Goal: Answer question/provide support: Share knowledge or assist other users

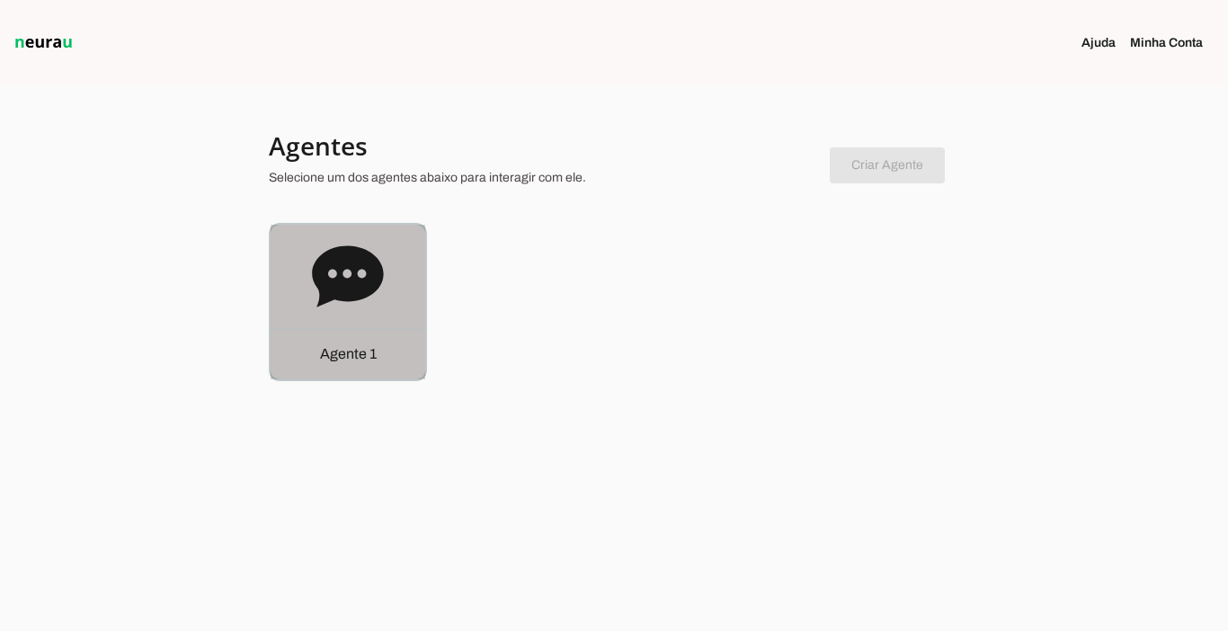
click at [353, 352] on p "Agente 1" at bounding box center [348, 354] width 57 height 22
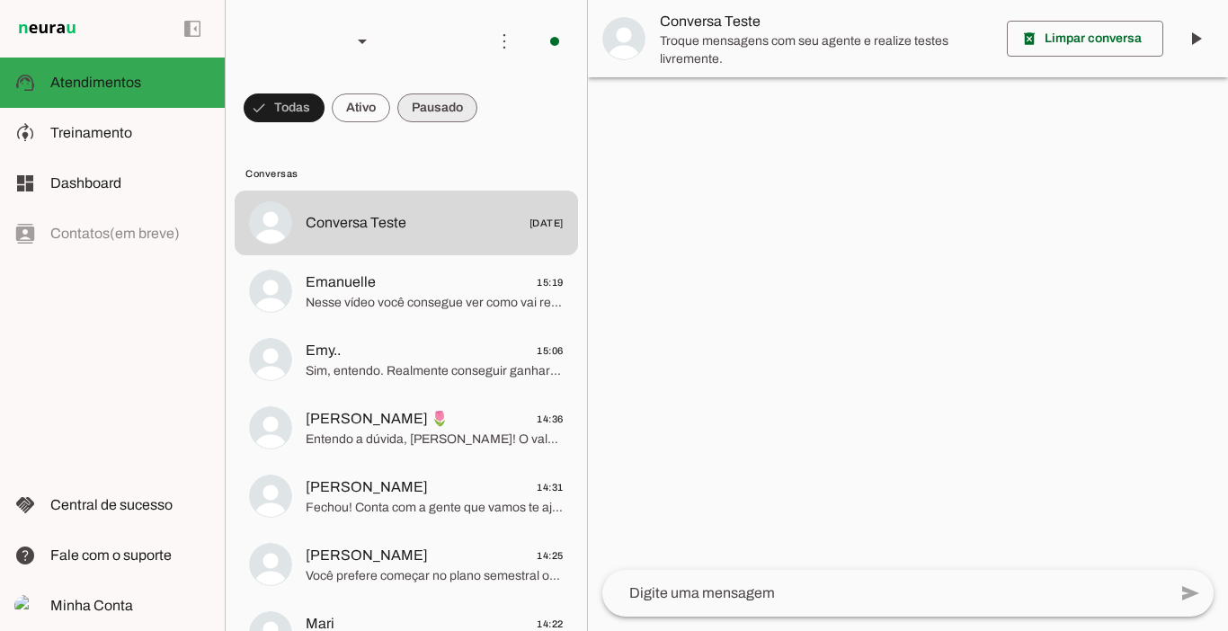
click at [441, 115] on span at bounding box center [437, 107] width 80 height 43
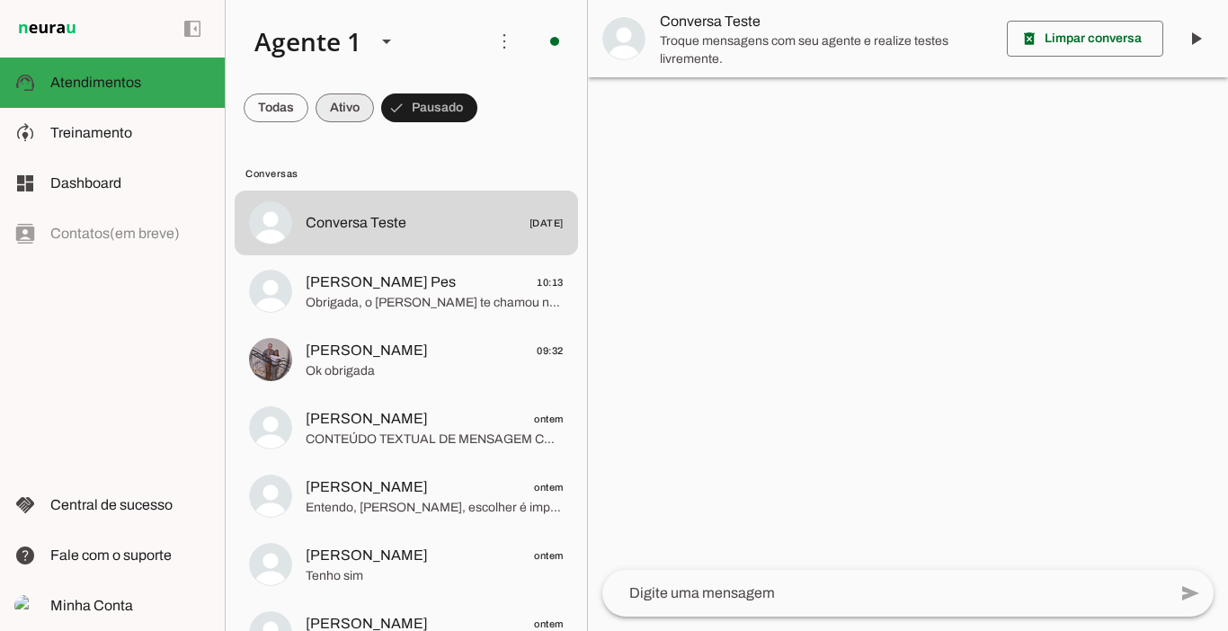
click at [336, 106] on span at bounding box center [345, 107] width 58 height 43
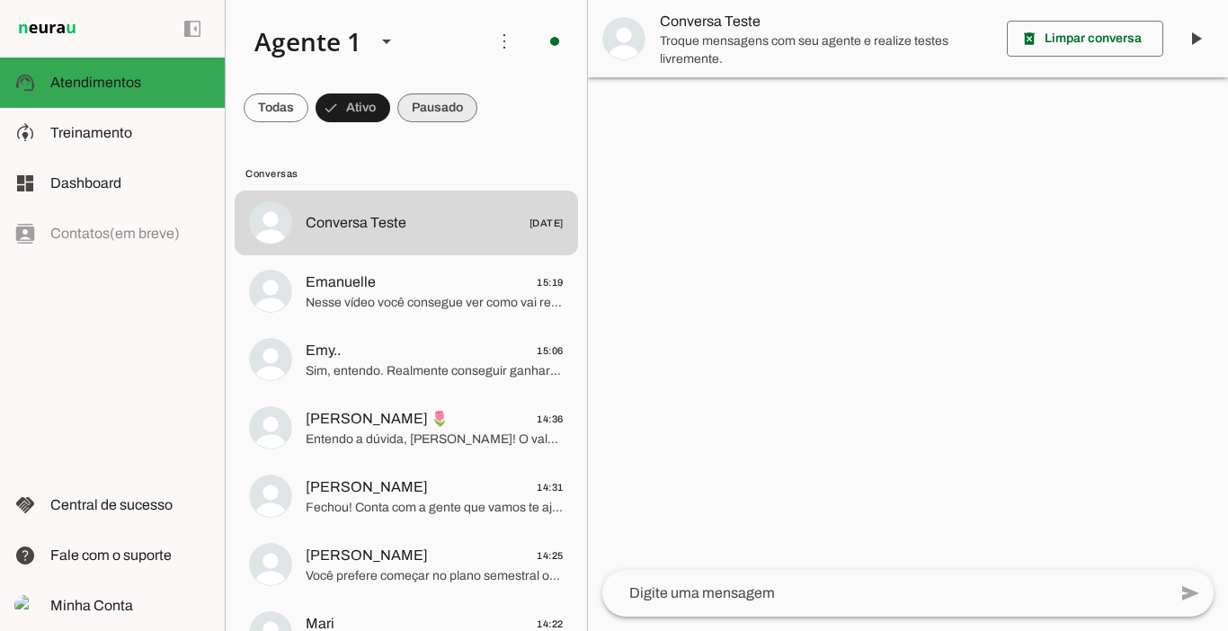
click at [438, 111] on span at bounding box center [437, 107] width 80 height 43
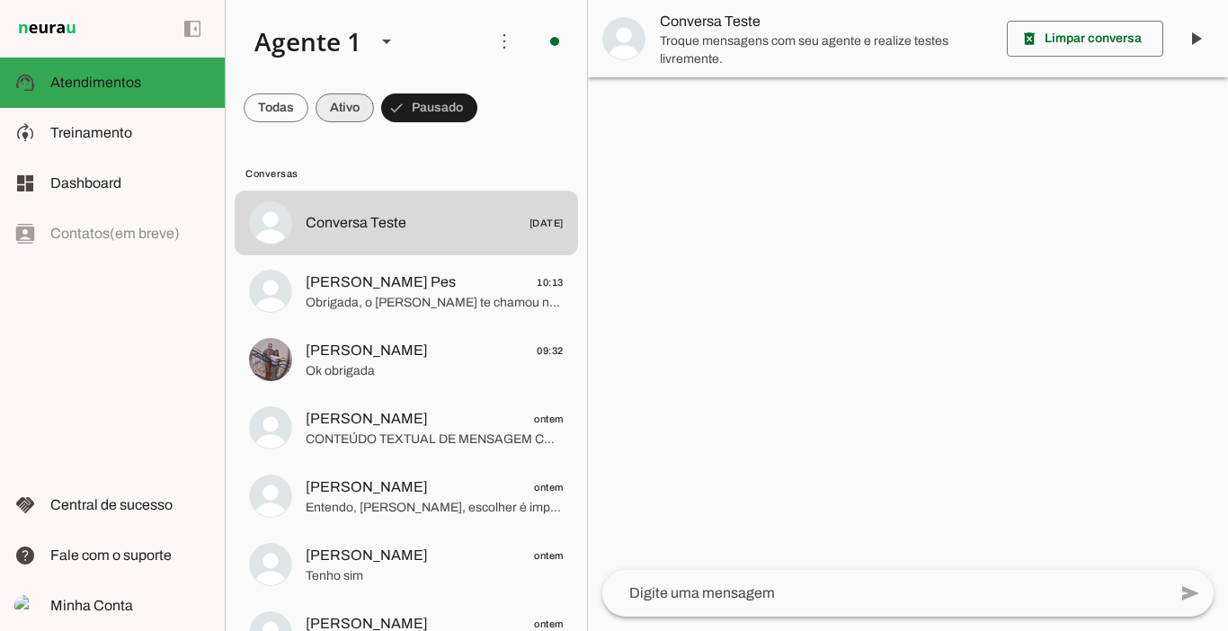
click at [350, 104] on span at bounding box center [345, 107] width 58 height 43
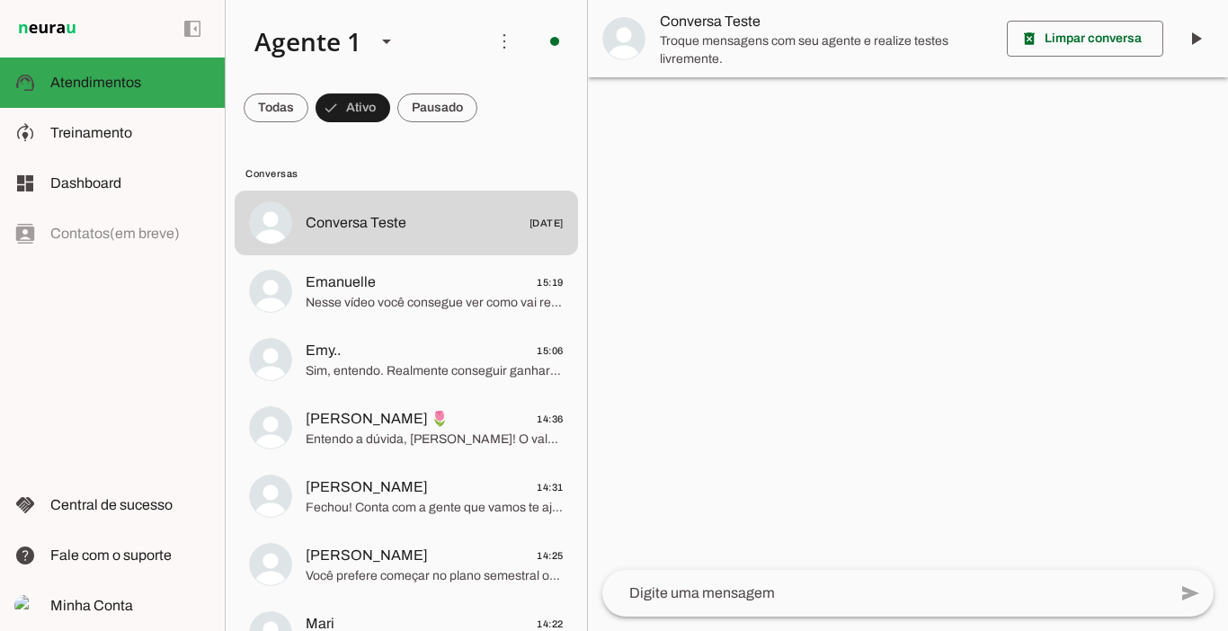
drag, startPoint x: 587, startPoint y: 611, endPoint x: 581, endPoint y: 628, distance: 17.4
click at [583, 625] on div "Agente 1 Criar Agente Você atingiu o limite de IAs Neurau permitidas. Atualize …" at bounding box center [727, 315] width 1004 height 631
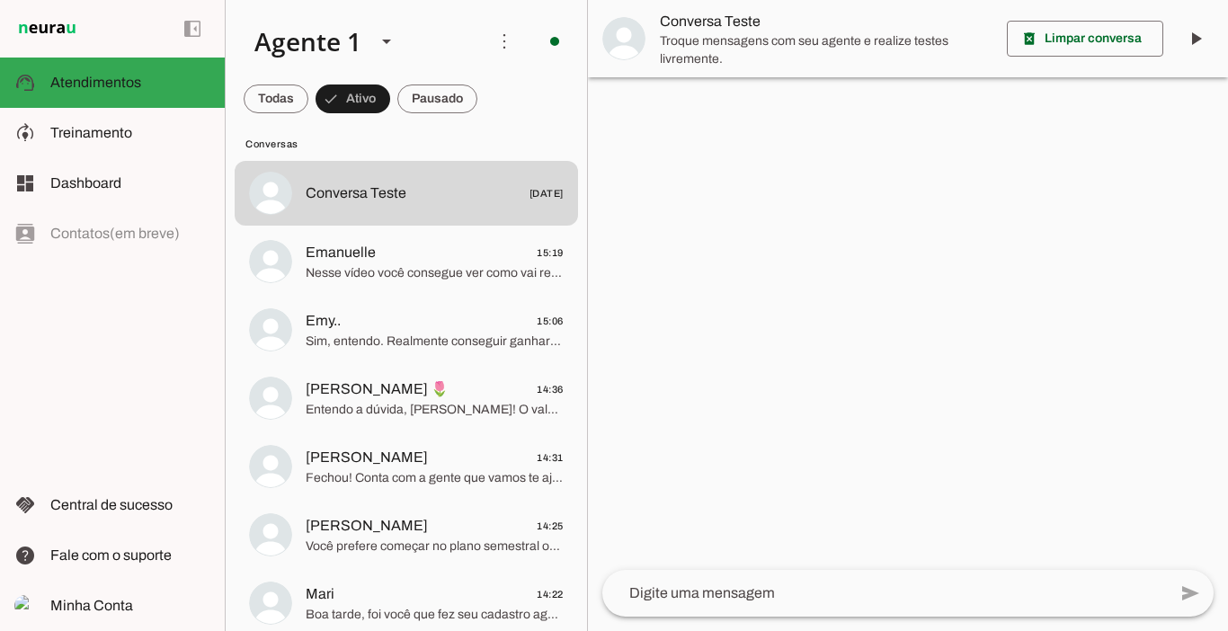
scroll to position [582, 0]
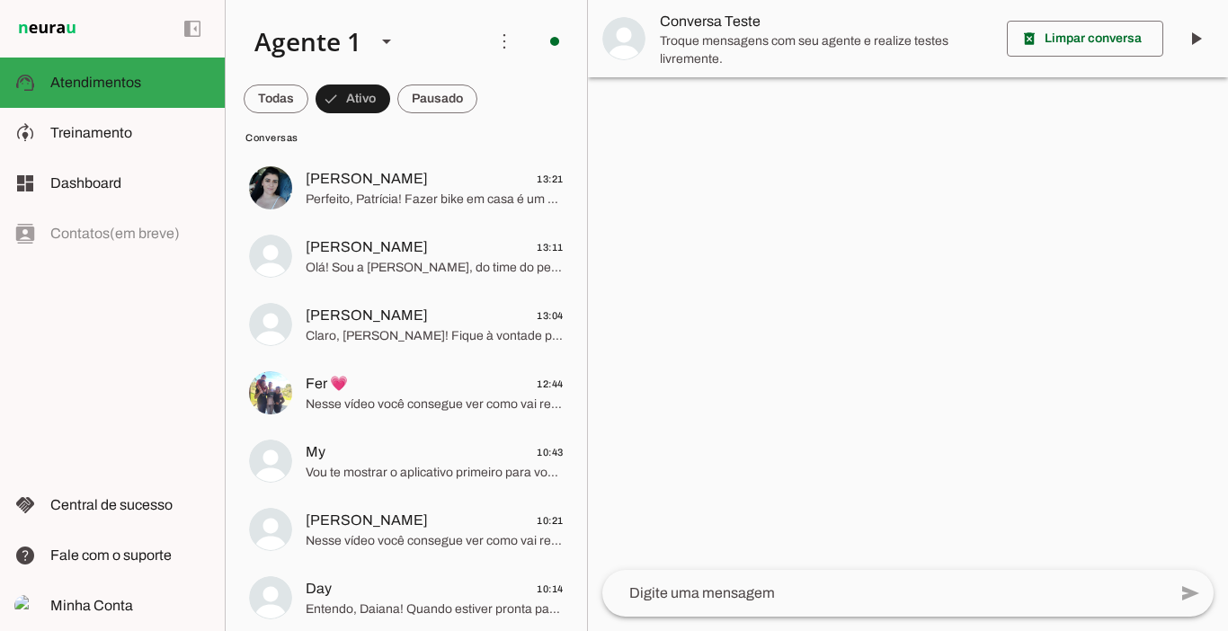
click at [595, 603] on div "add send send 🎤 Recording... description Document photo_library Photos & videos…" at bounding box center [908, 600] width 640 height 61
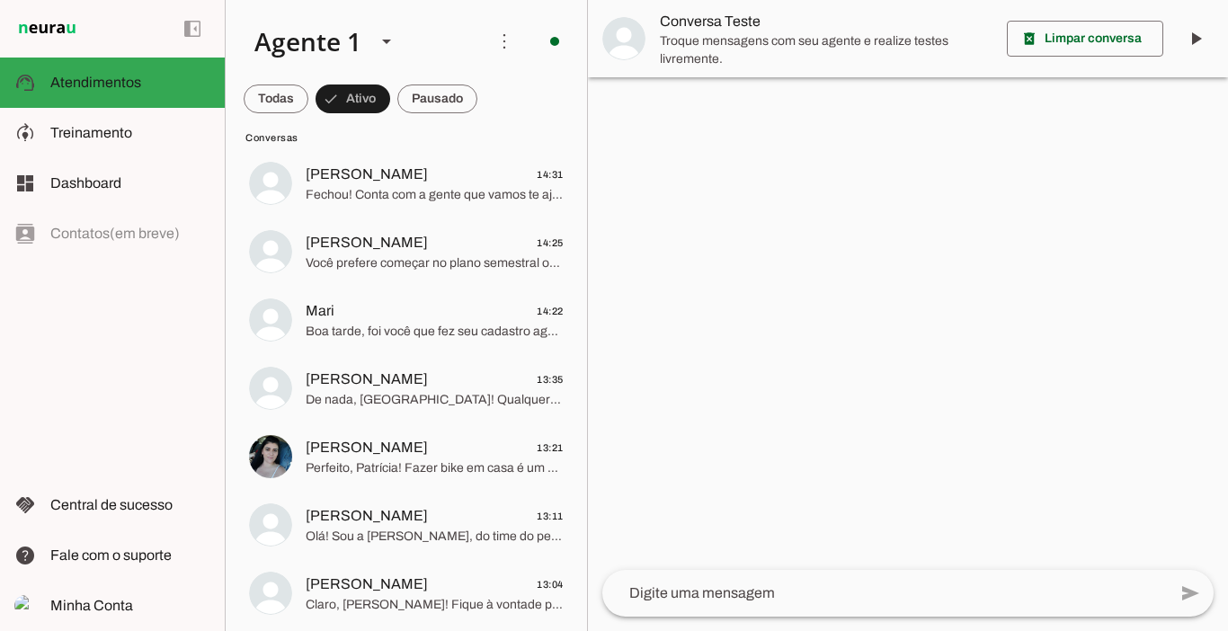
scroll to position [260, 0]
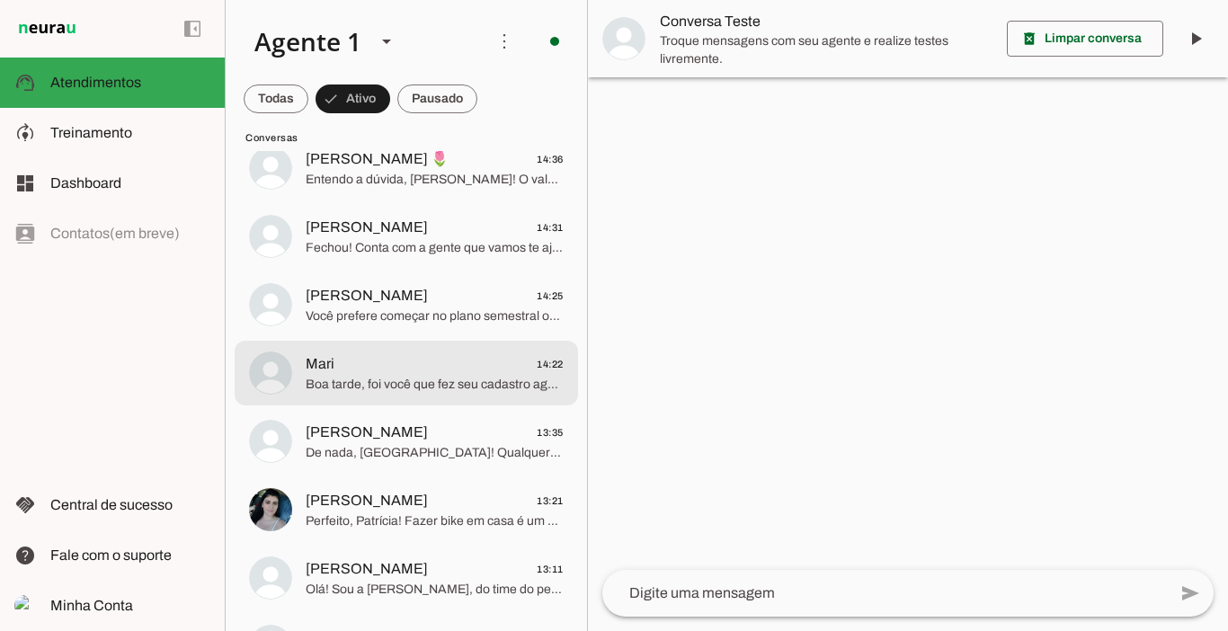
click at [415, 378] on span "Boa tarde, foi você que fez seu cadastro agora? Se sim, me passa seu e-mail por…" at bounding box center [435, 385] width 258 height 18
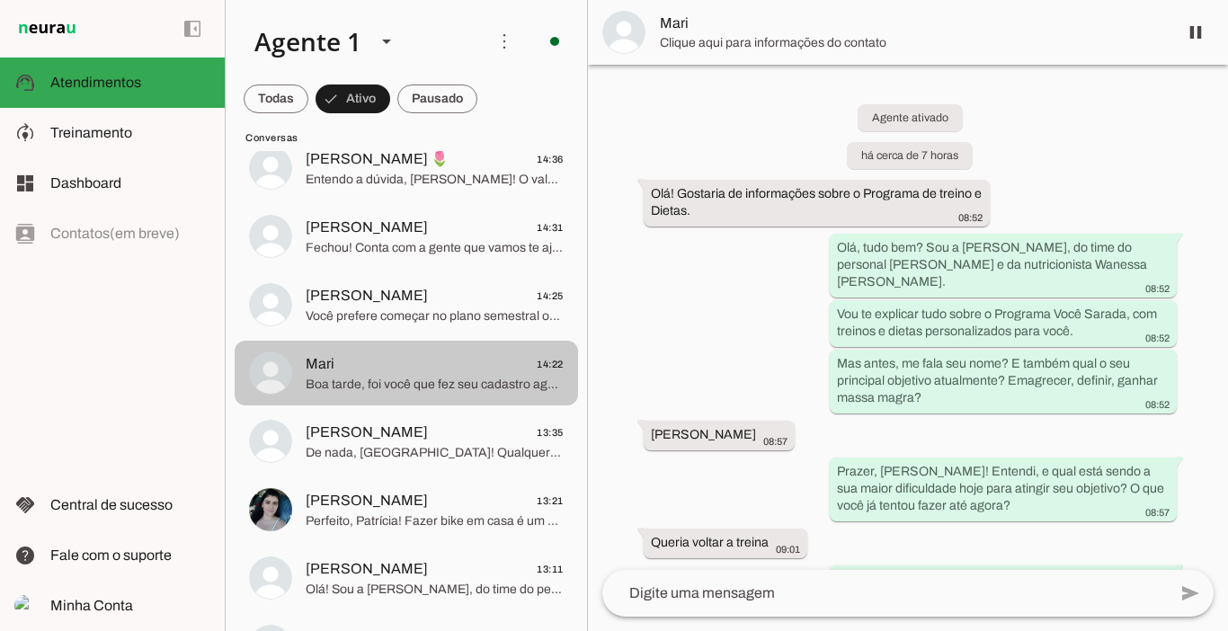
scroll to position [3110, 0]
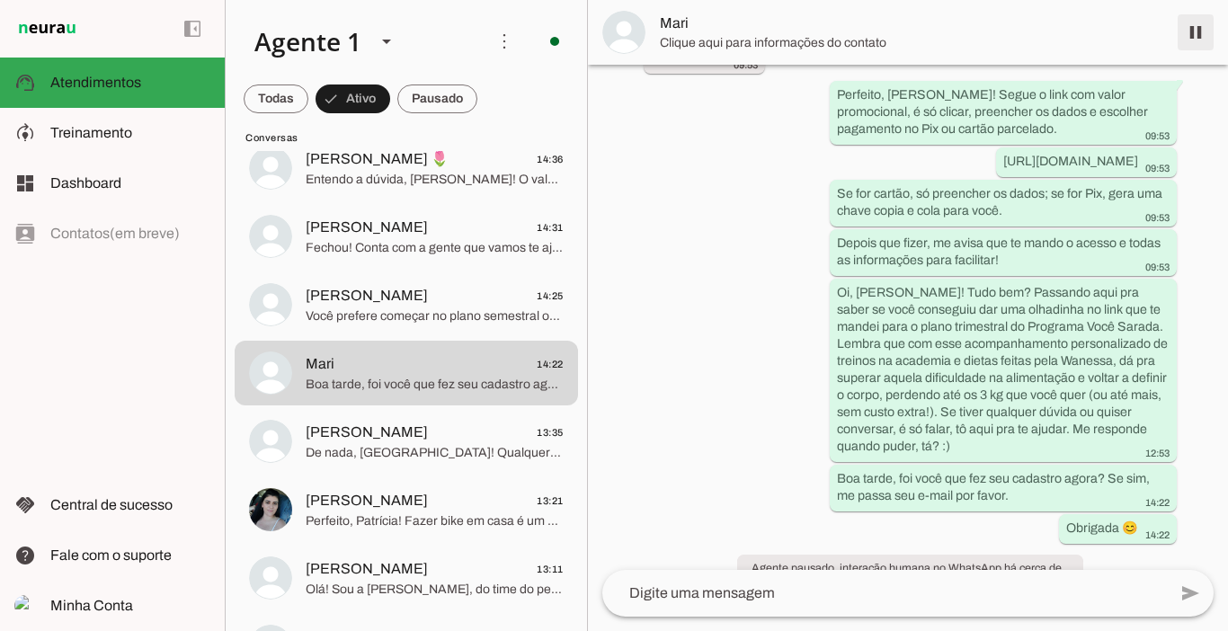
click at [1201, 32] on span at bounding box center [1195, 32] width 43 height 43
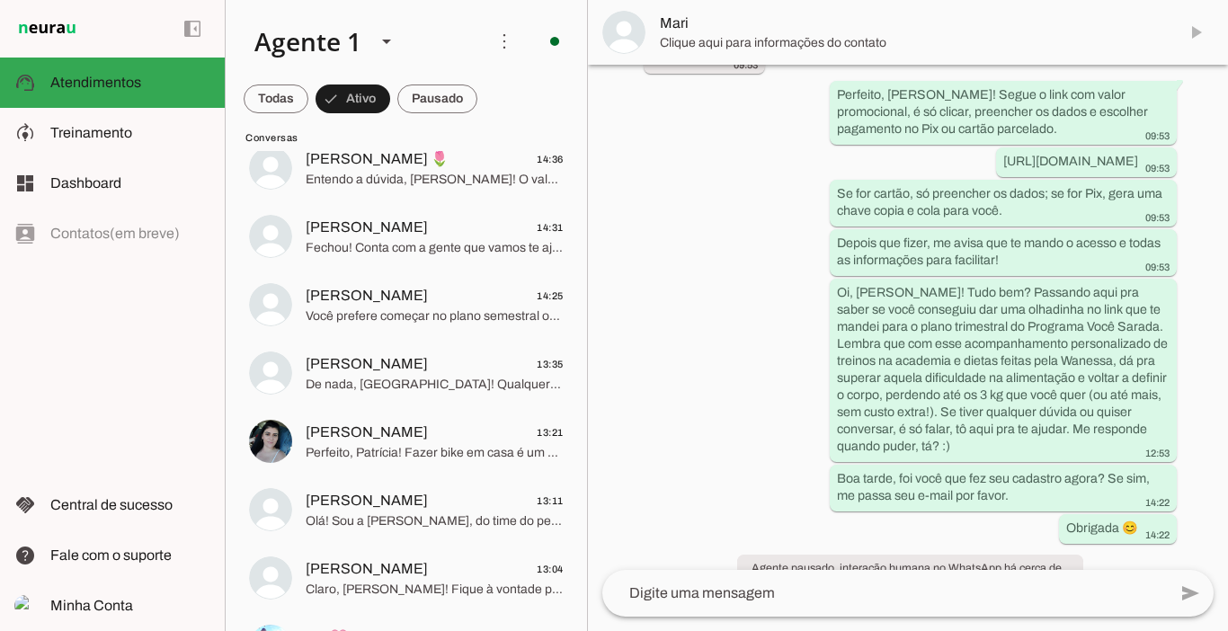
scroll to position [3186, 0]
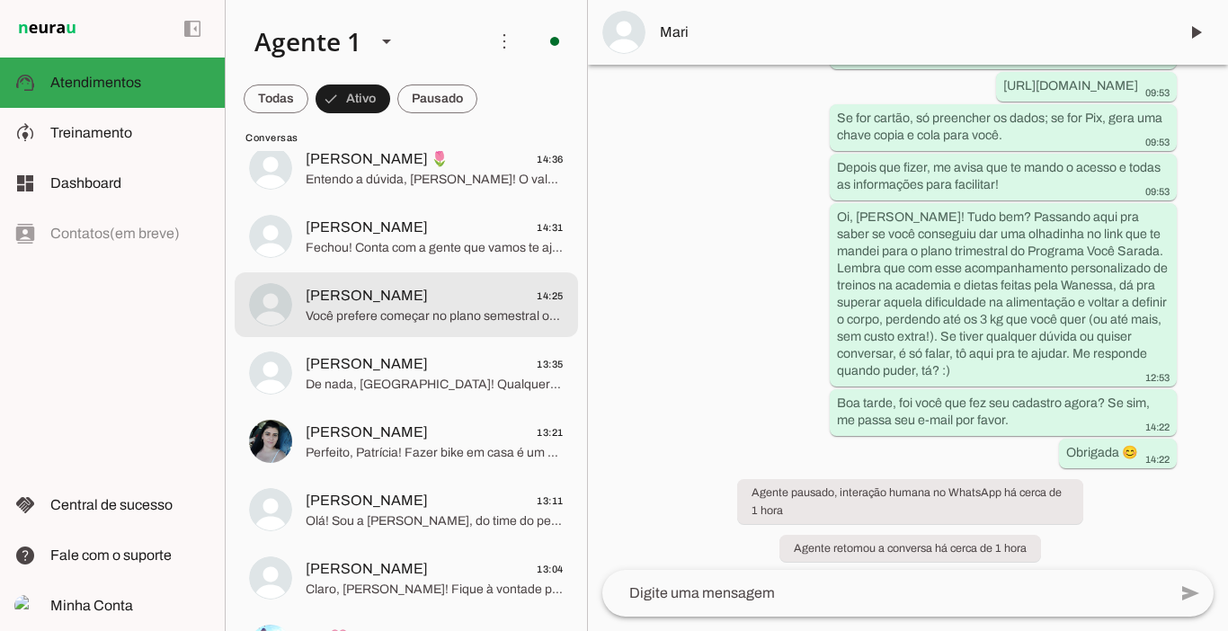
click at [381, 303] on span "Elena 14:25" at bounding box center [435, 296] width 258 height 22
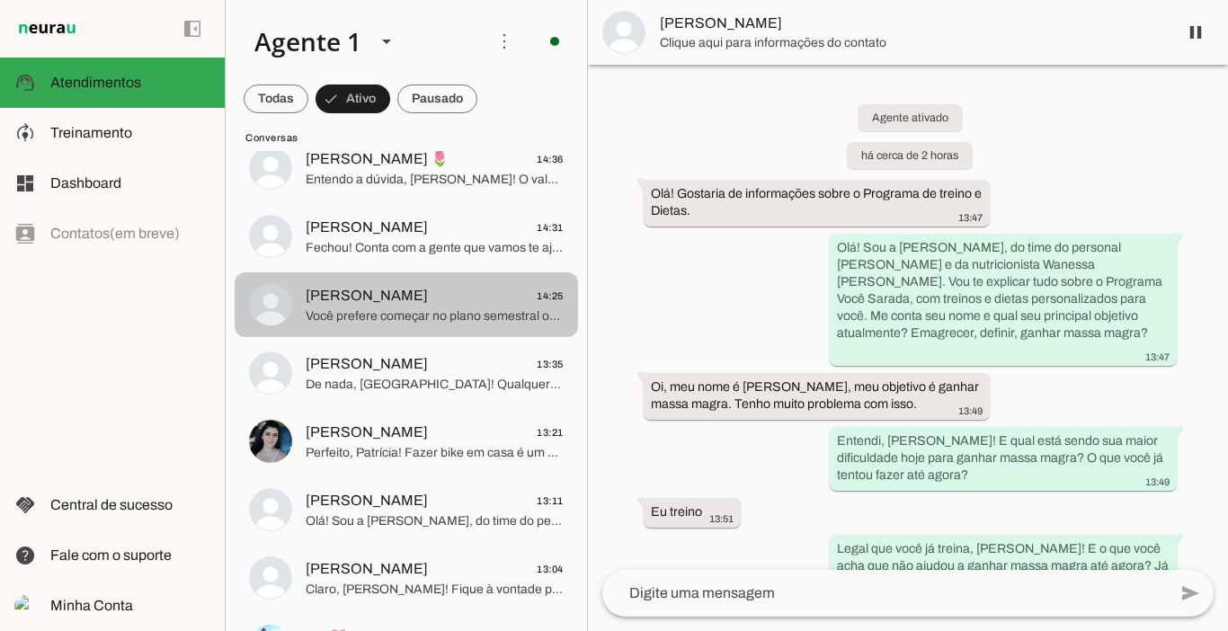
scroll to position [1430, 0]
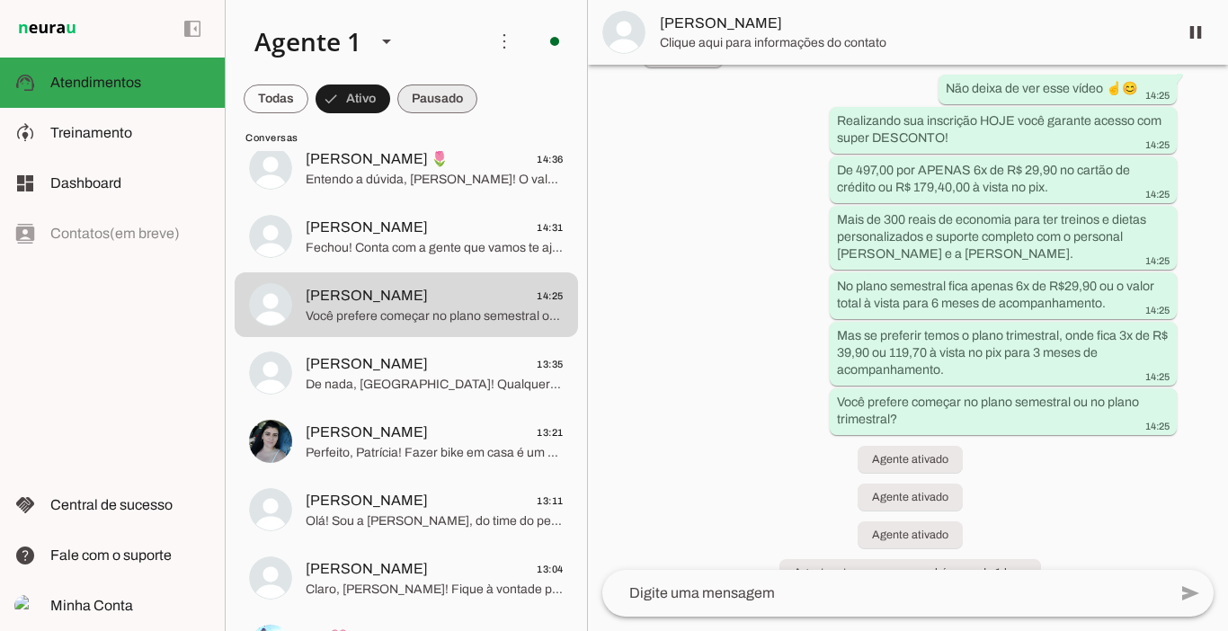
click at [440, 94] on span at bounding box center [437, 98] width 80 height 43
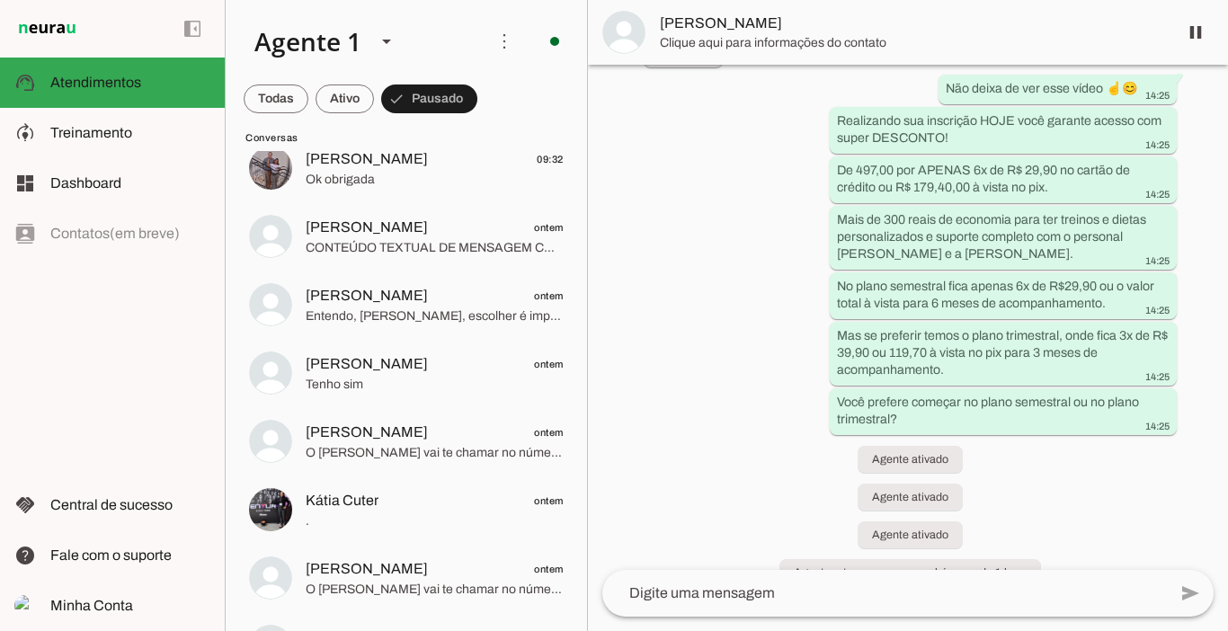
scroll to position [0, 0]
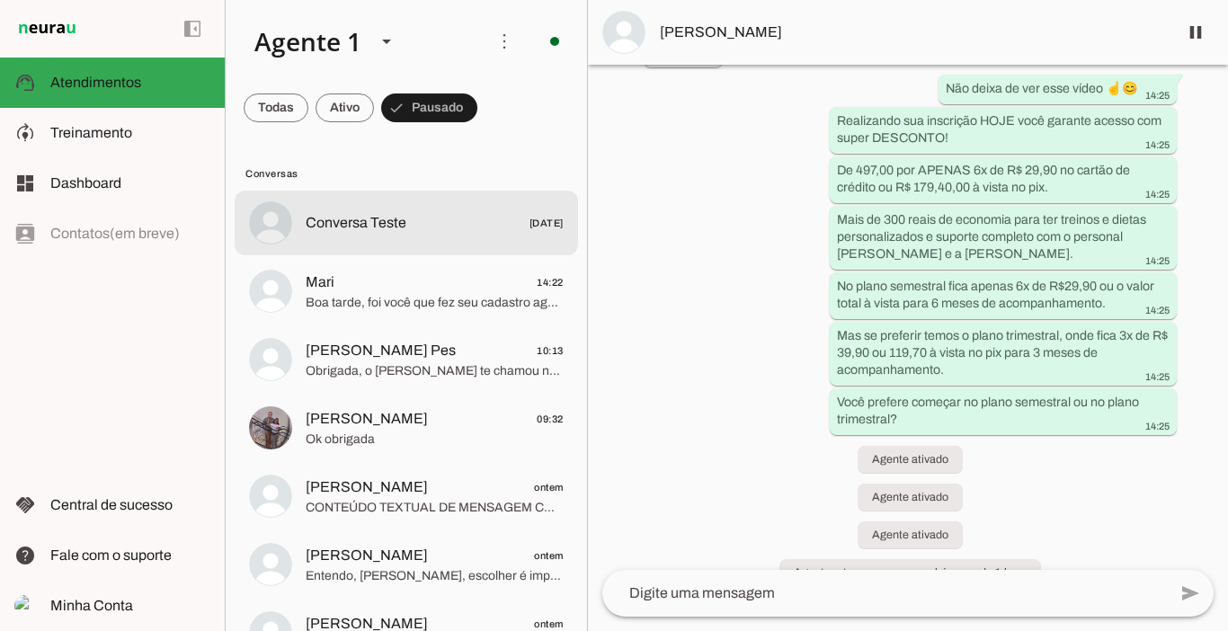
click at [350, 212] on span "Conversa Teste 01/07/2025" at bounding box center [435, 223] width 258 height 22
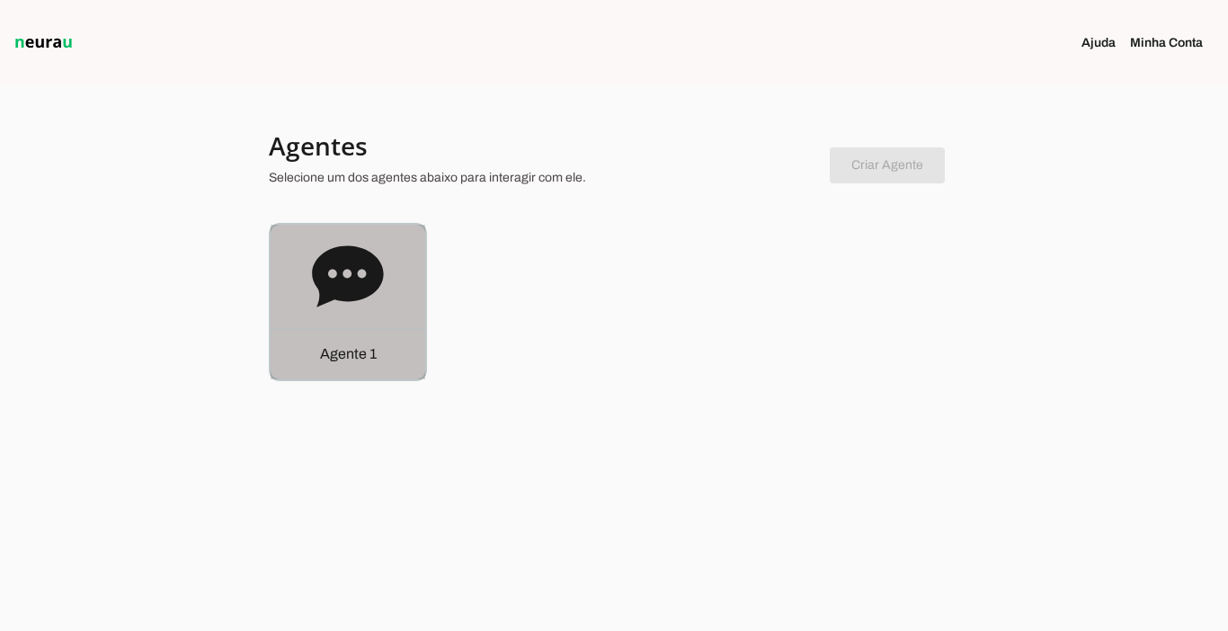
click at [361, 347] on p "Agente 1" at bounding box center [348, 354] width 57 height 22
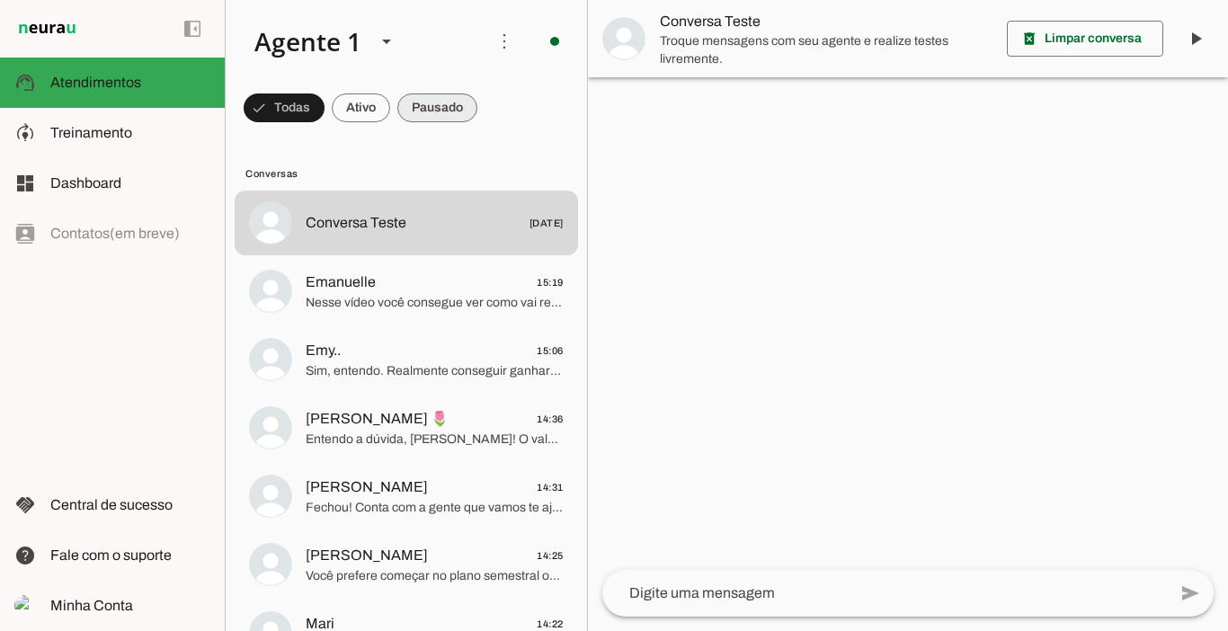
click at [438, 107] on span at bounding box center [437, 107] width 80 height 43
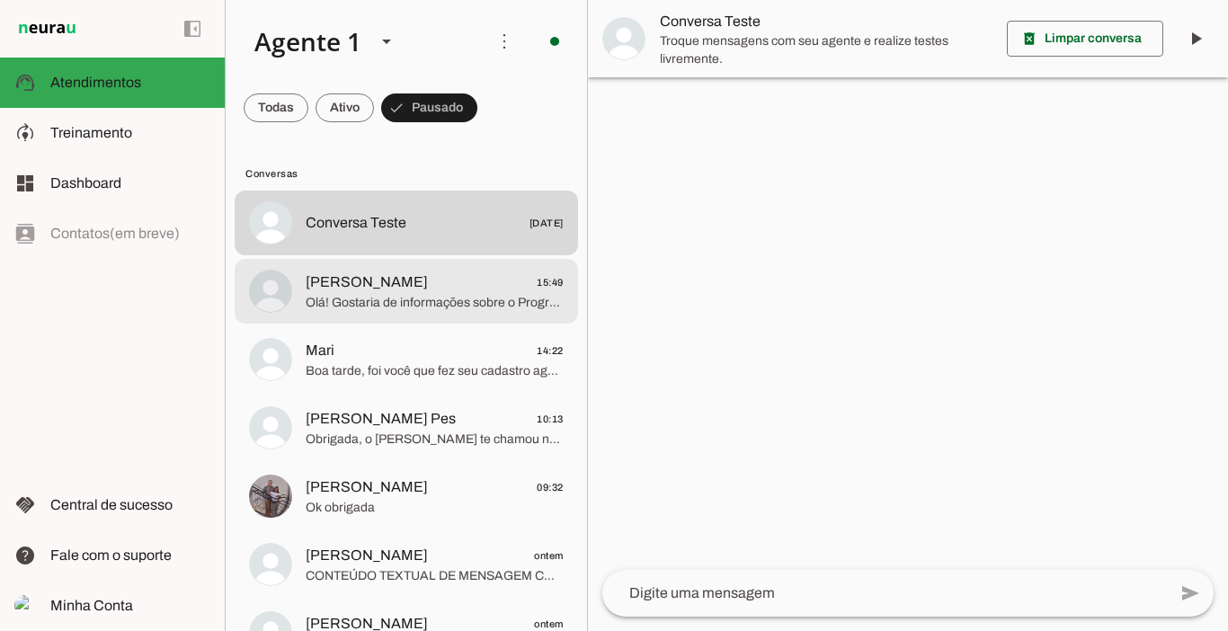
click at [378, 282] on span "[PERSON_NAME]" at bounding box center [367, 283] width 122 height 22
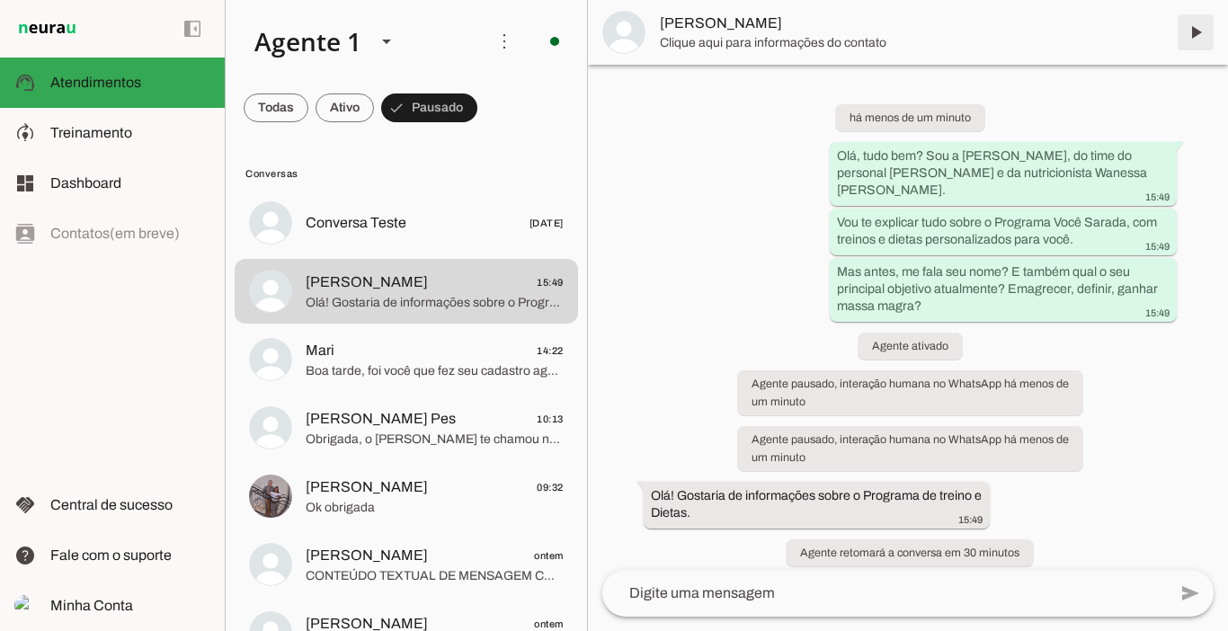
click at [1190, 35] on span at bounding box center [1195, 32] width 43 height 43
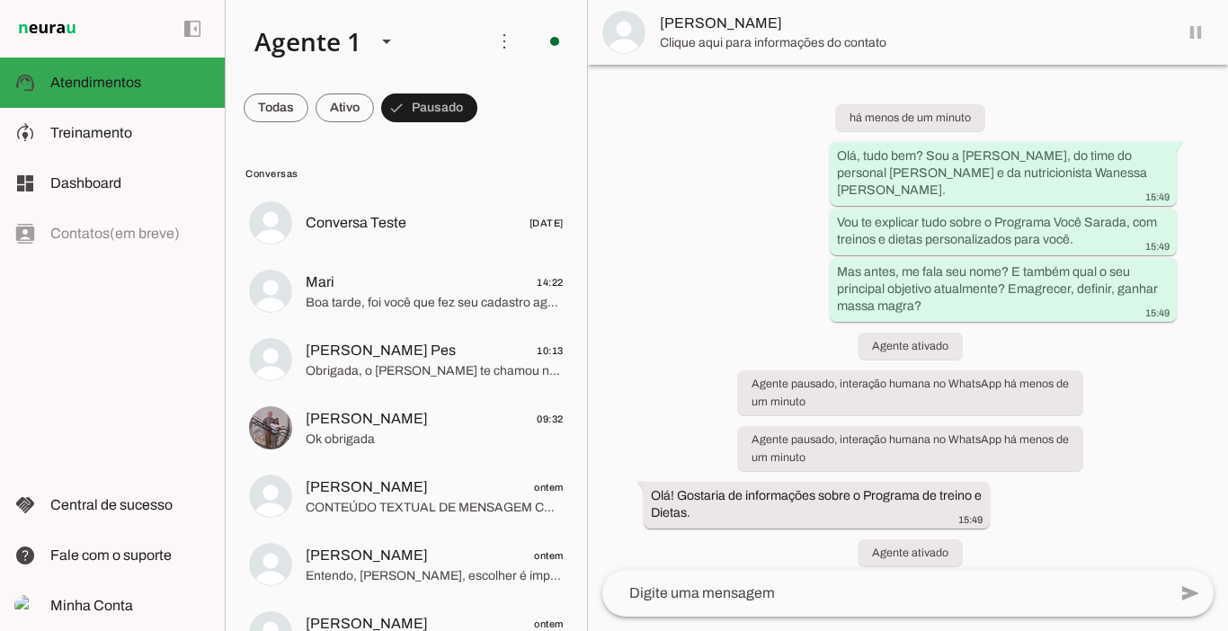
click at [771, 31] on span "[PERSON_NAME]" at bounding box center [912, 24] width 504 height 22
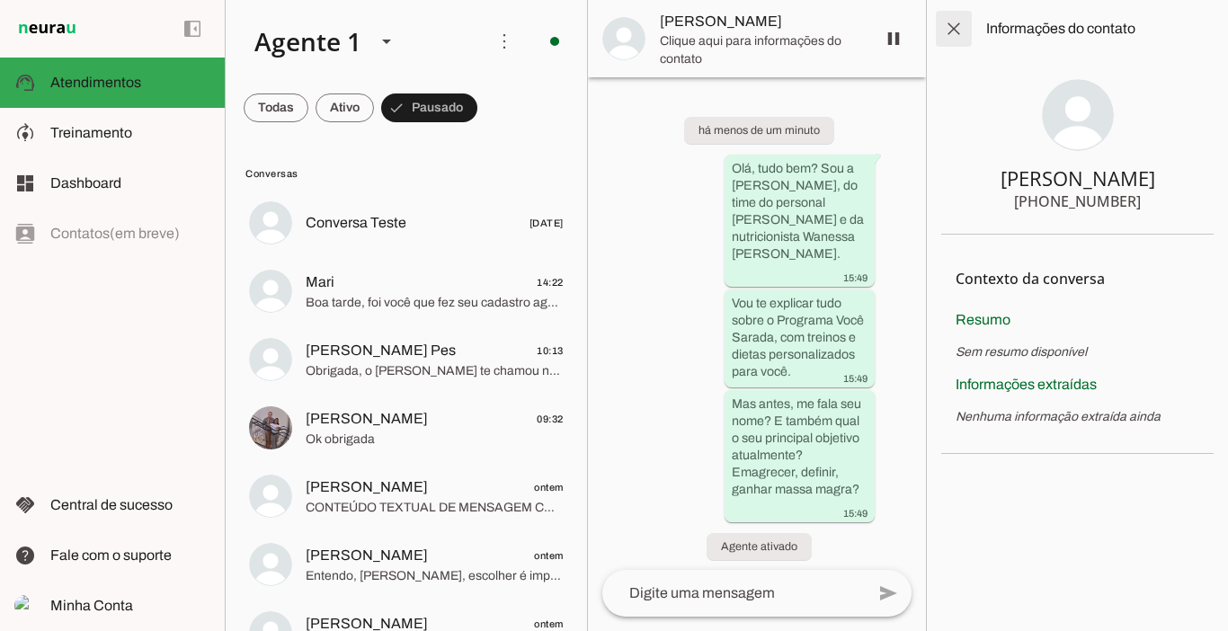
click at [951, 31] on span at bounding box center [953, 28] width 43 height 43
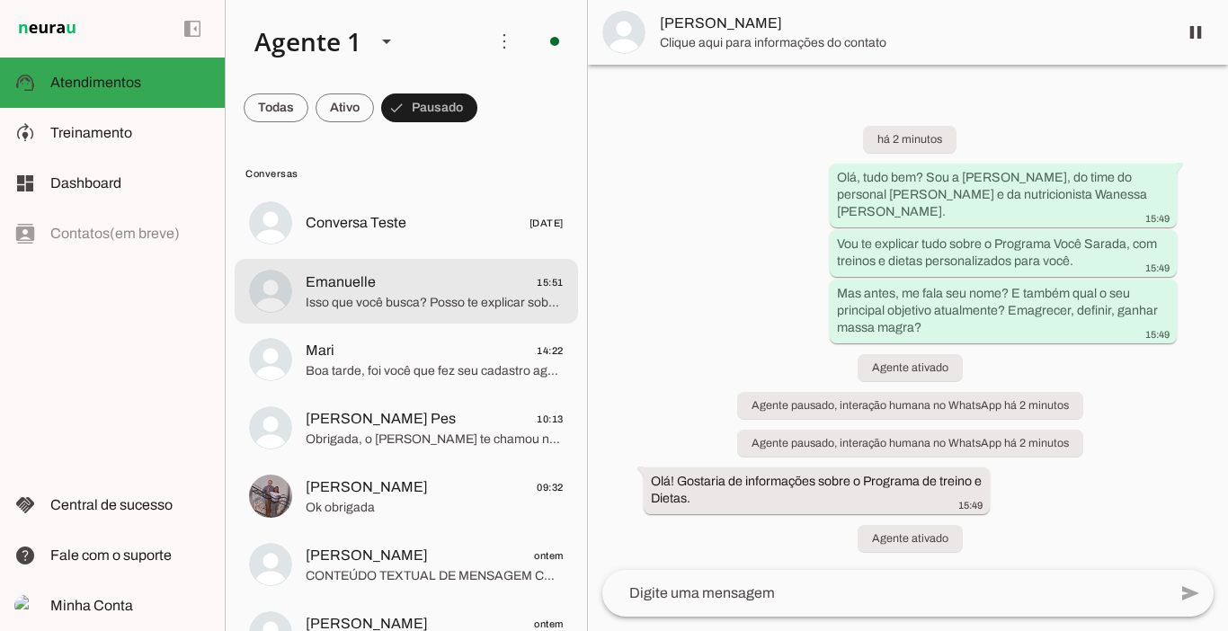
click at [432, 298] on span "Isso que você busca? Posso te explicar sobre os valores?" at bounding box center [435, 303] width 258 height 18
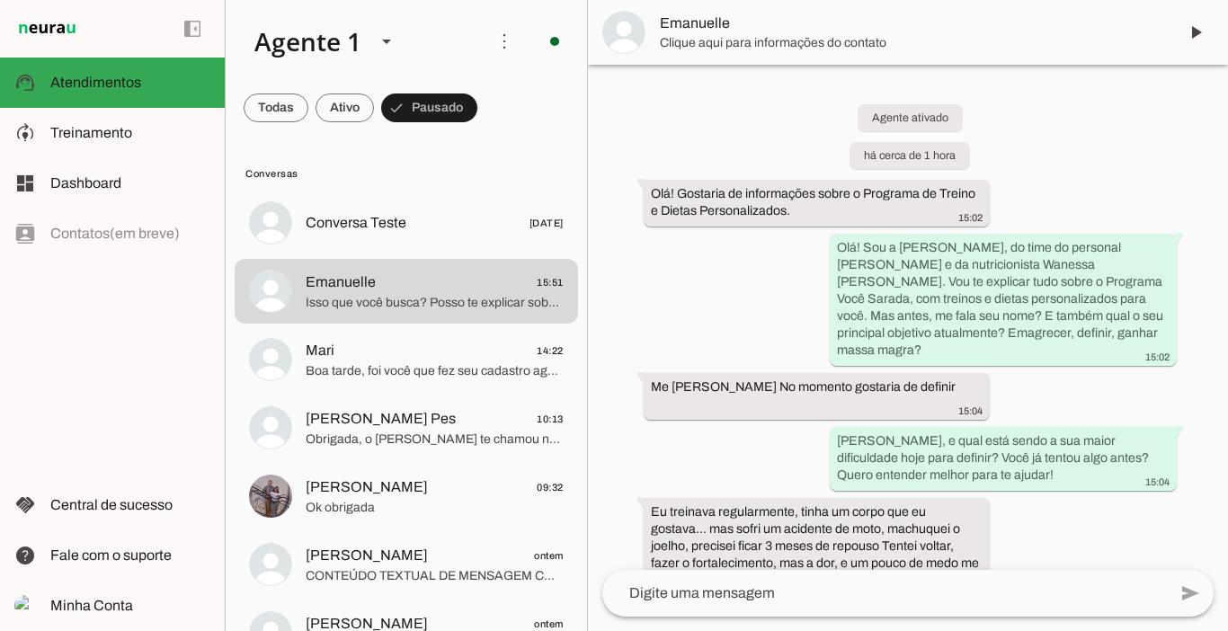
scroll to position [1703, 0]
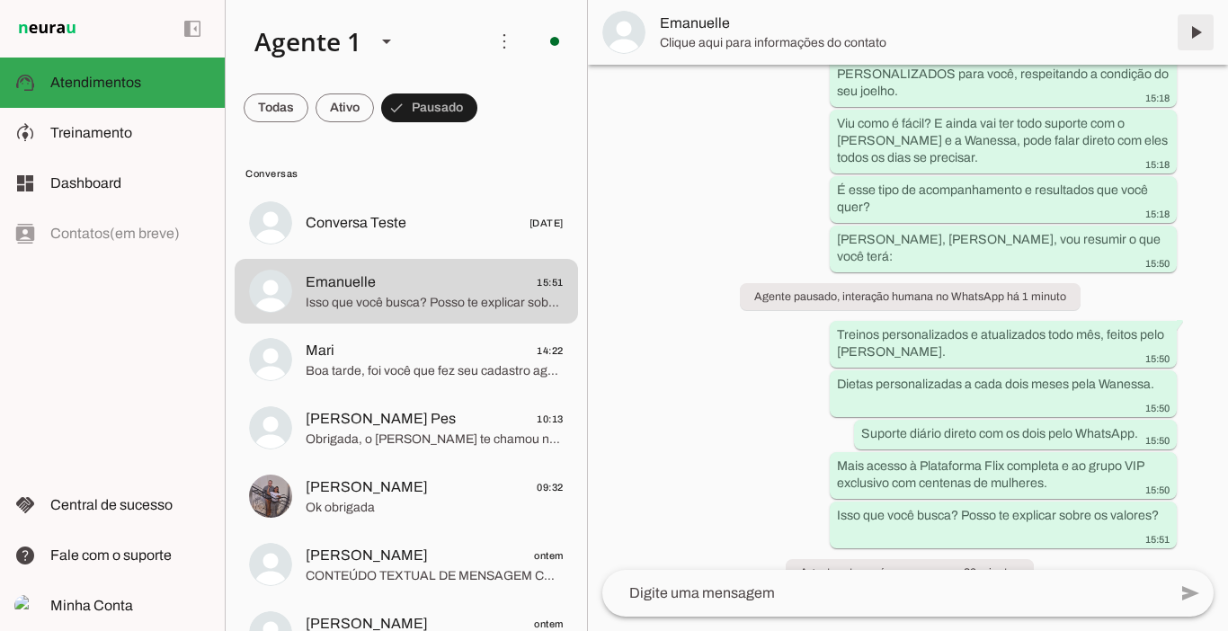
click at [1206, 32] on span at bounding box center [1195, 32] width 43 height 43
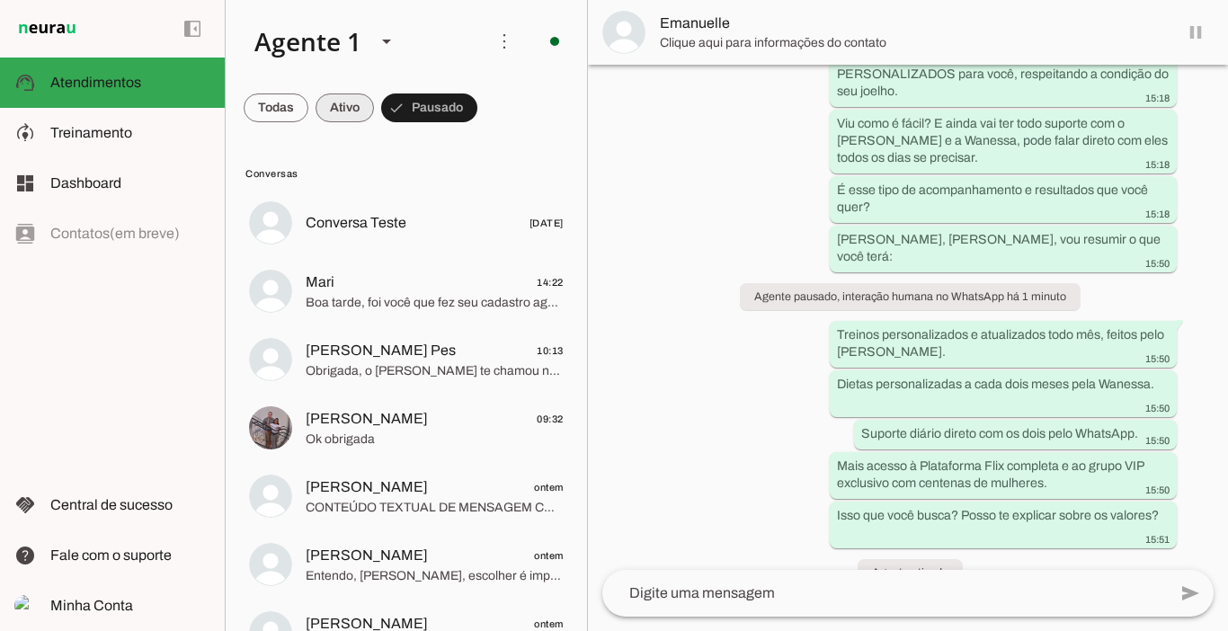
click at [329, 110] on span at bounding box center [345, 107] width 58 height 43
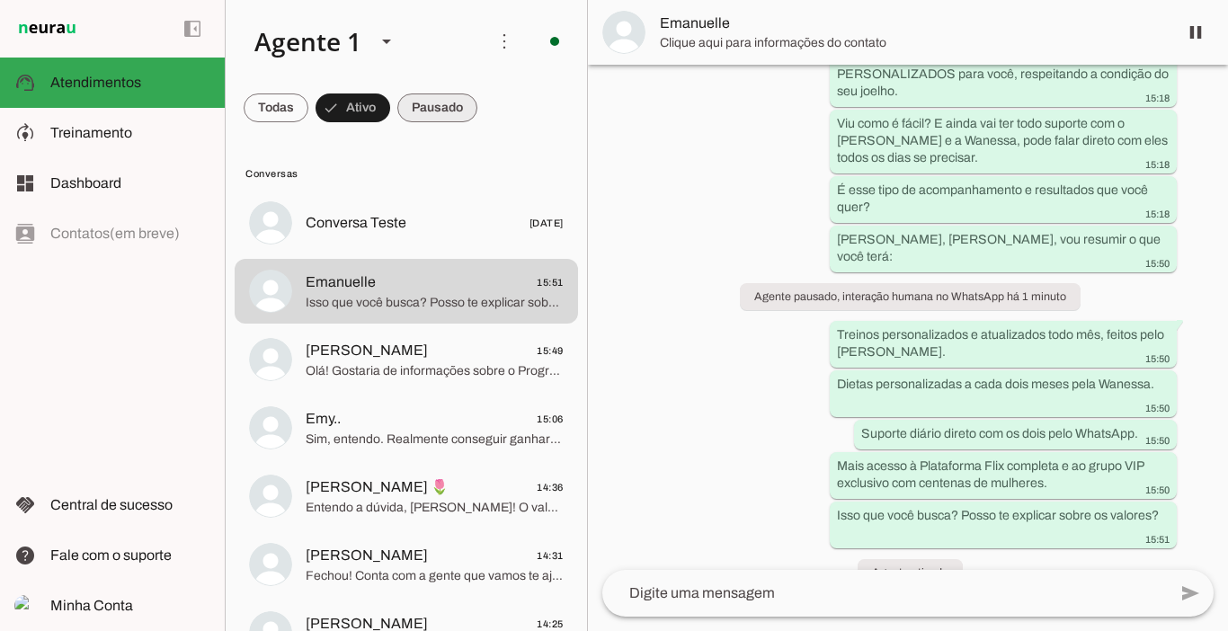
click at [426, 105] on span at bounding box center [437, 107] width 80 height 43
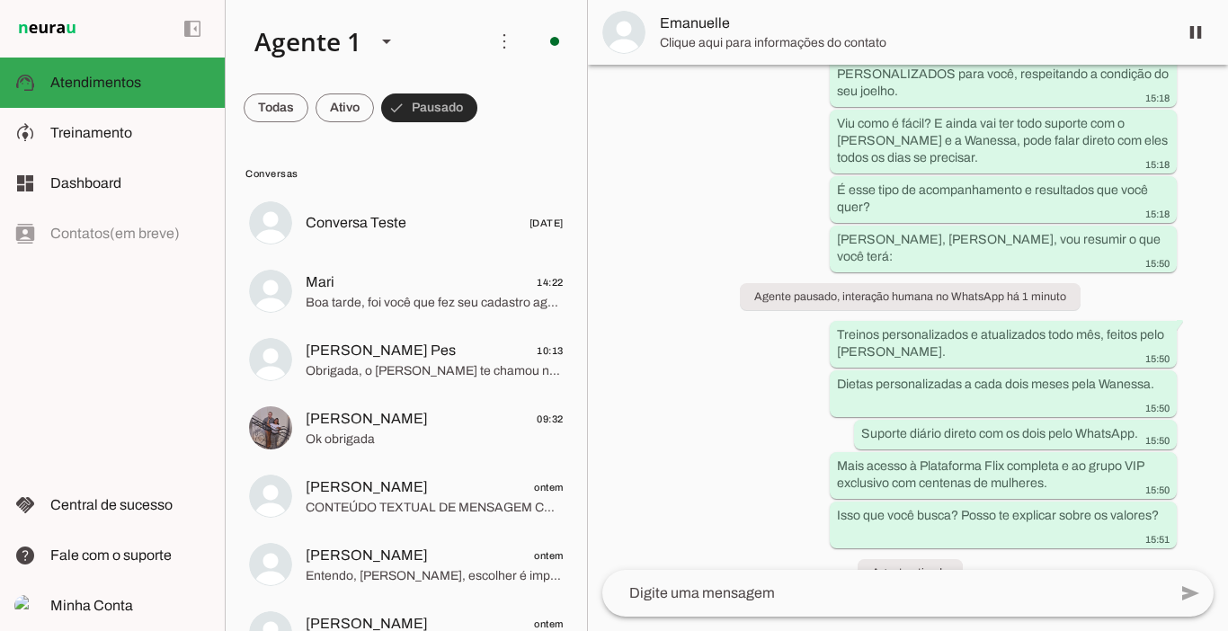
scroll to position [0, 0]
